Goal: Navigation & Orientation: Find specific page/section

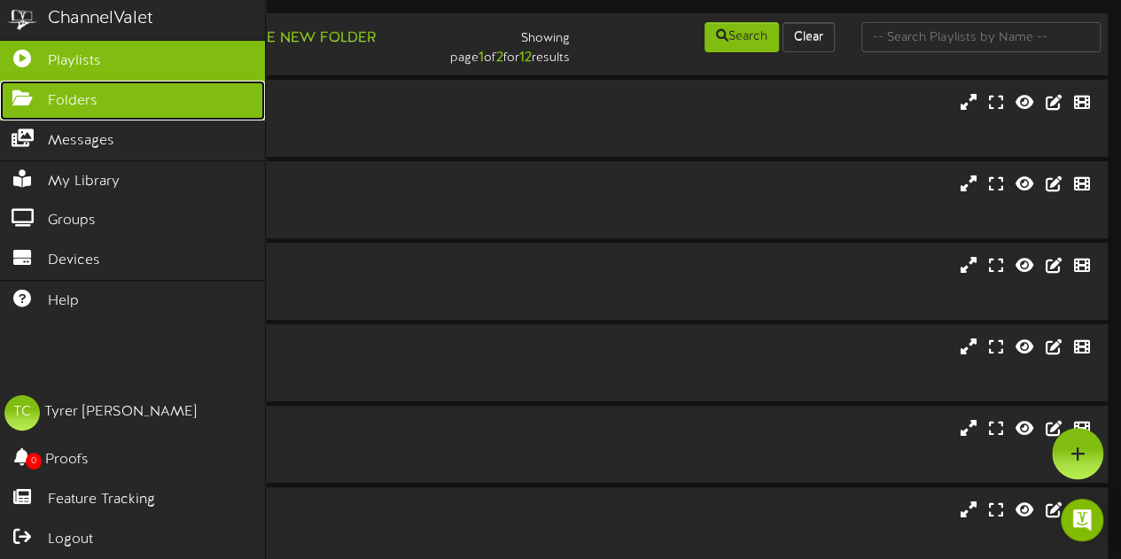
click at [30, 91] on icon at bounding box center [22, 96] width 44 height 13
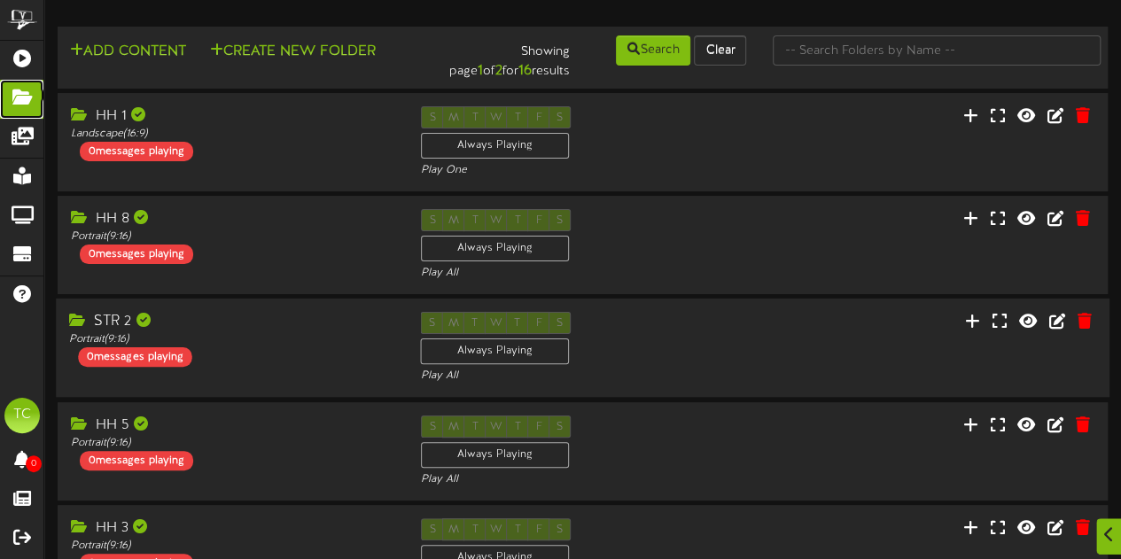
scroll to position [629, 0]
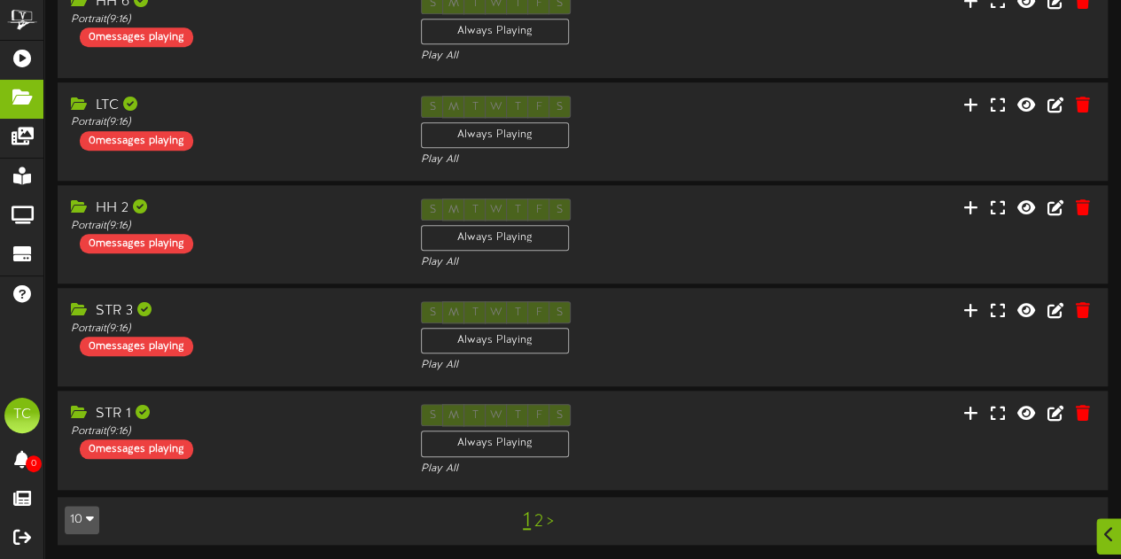
click at [538, 520] on link "2" at bounding box center [538, 522] width 9 height 20
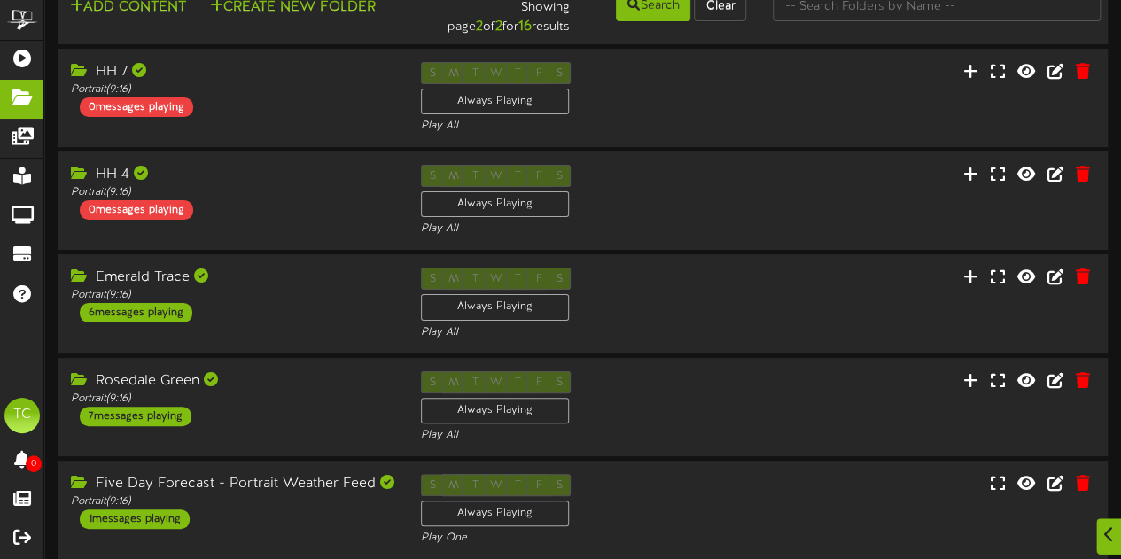
scroll to position [219, 0]
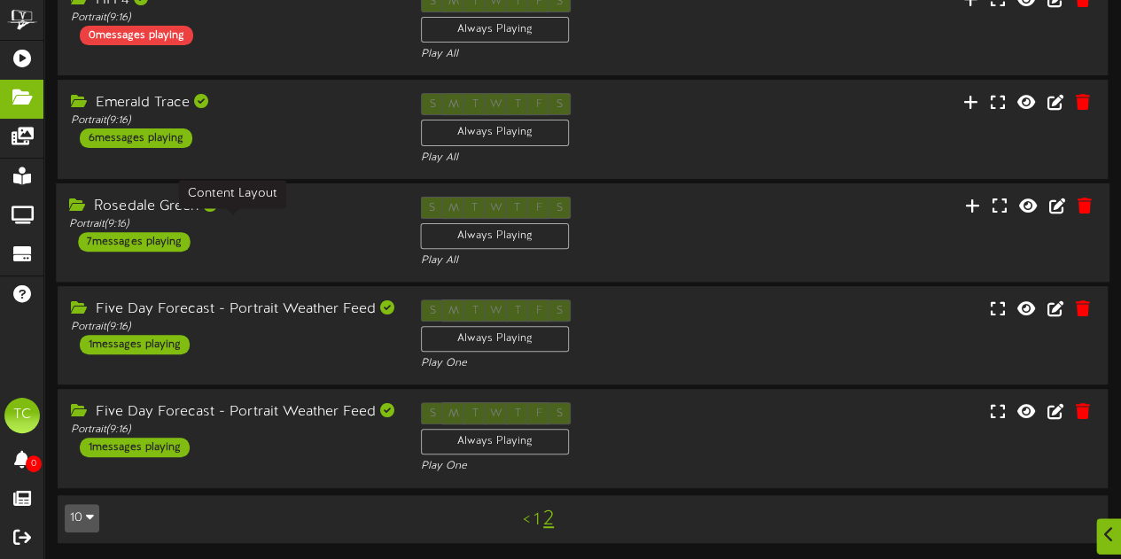
click at [335, 226] on div "Portrait ( 9:16 )" at bounding box center [231, 223] width 324 height 15
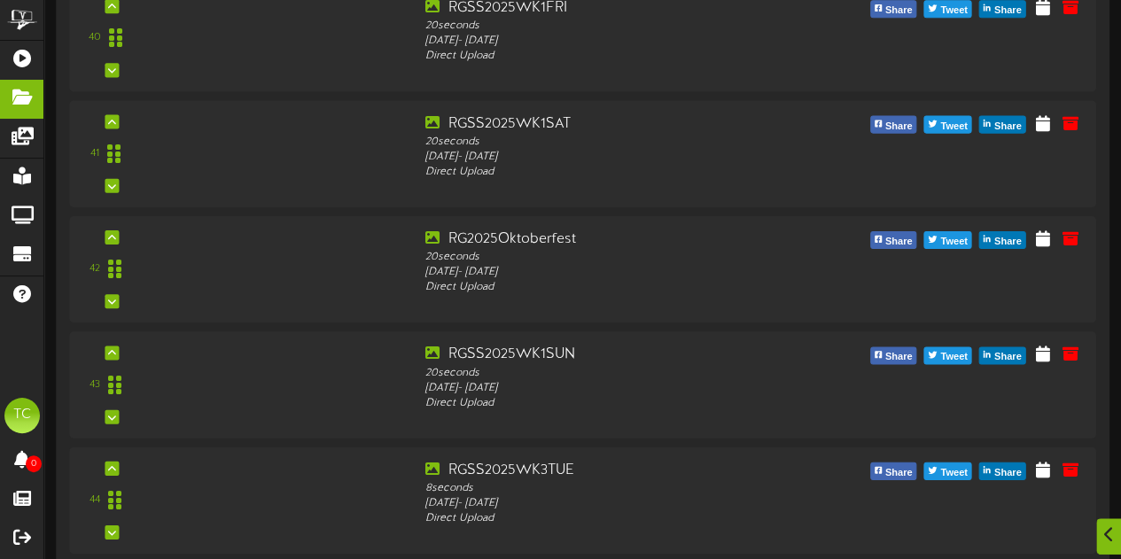
scroll to position [4562, 0]
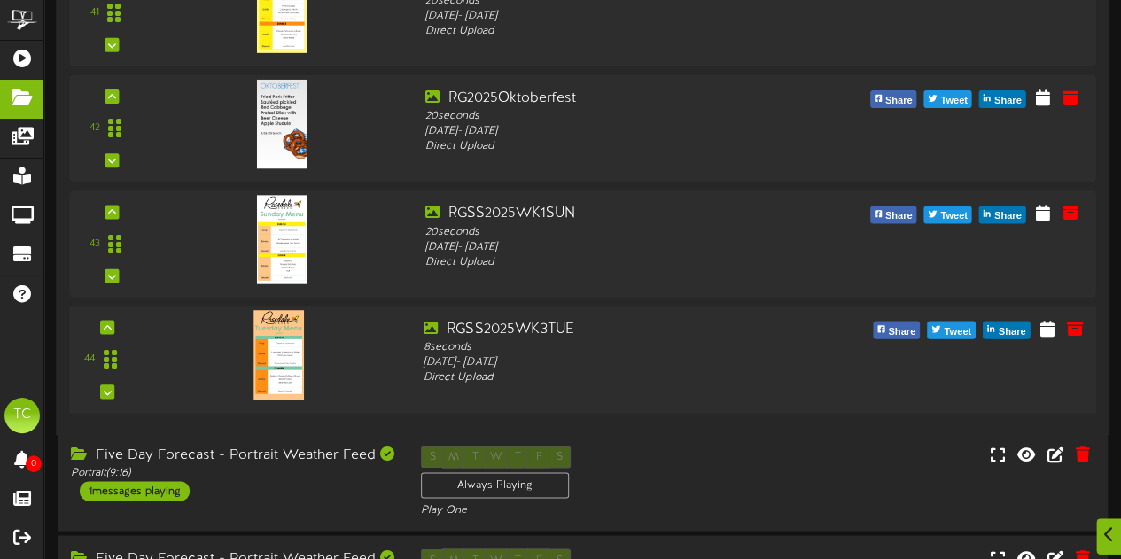
click at [299, 366] on img at bounding box center [279, 354] width 51 height 90
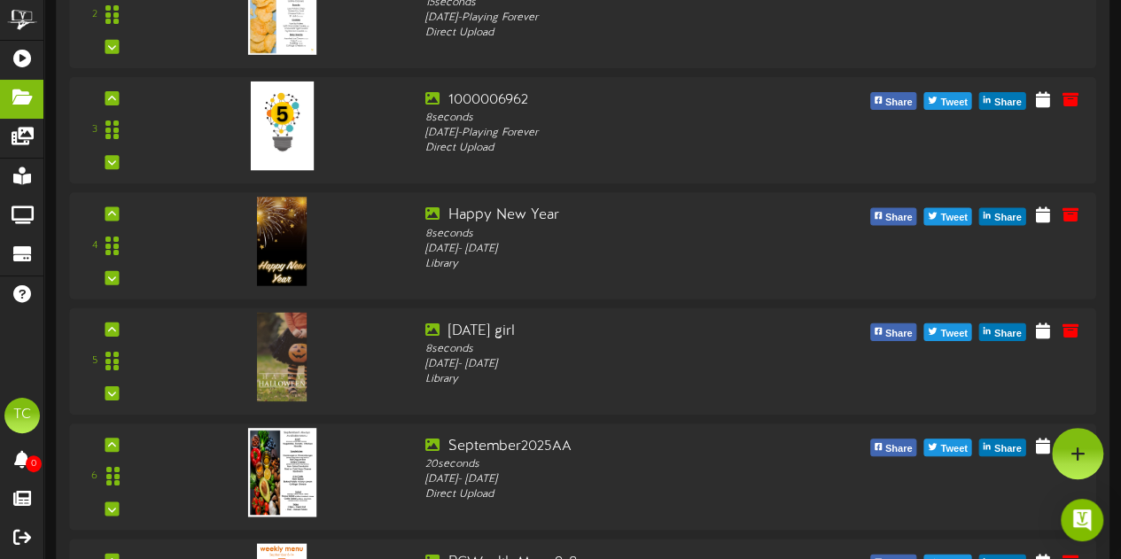
scroll to position [0, 0]
